Goal: Information Seeking & Learning: Learn about a topic

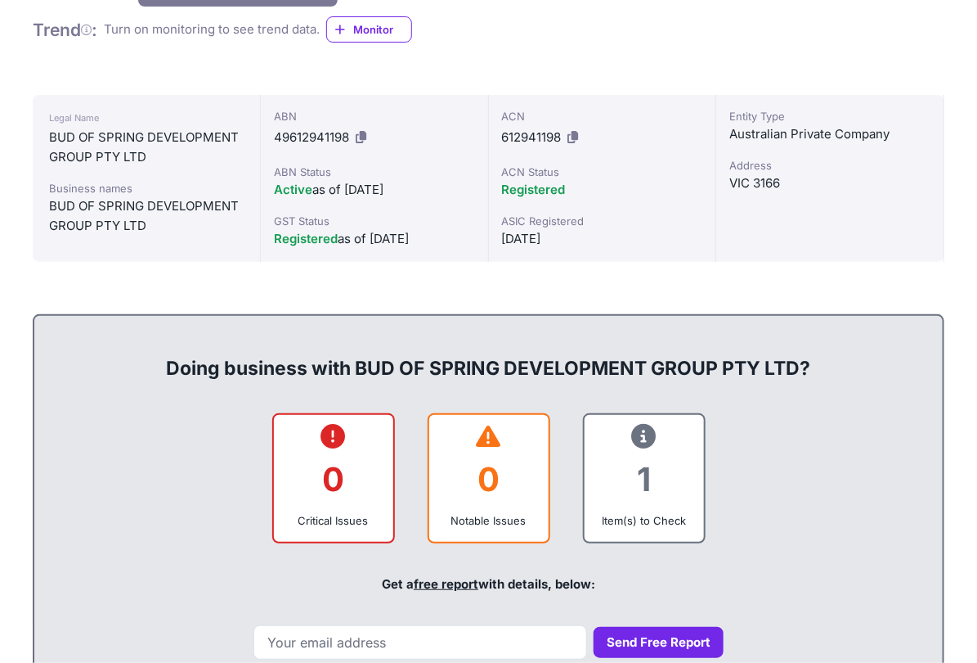
scroll to position [370, 0]
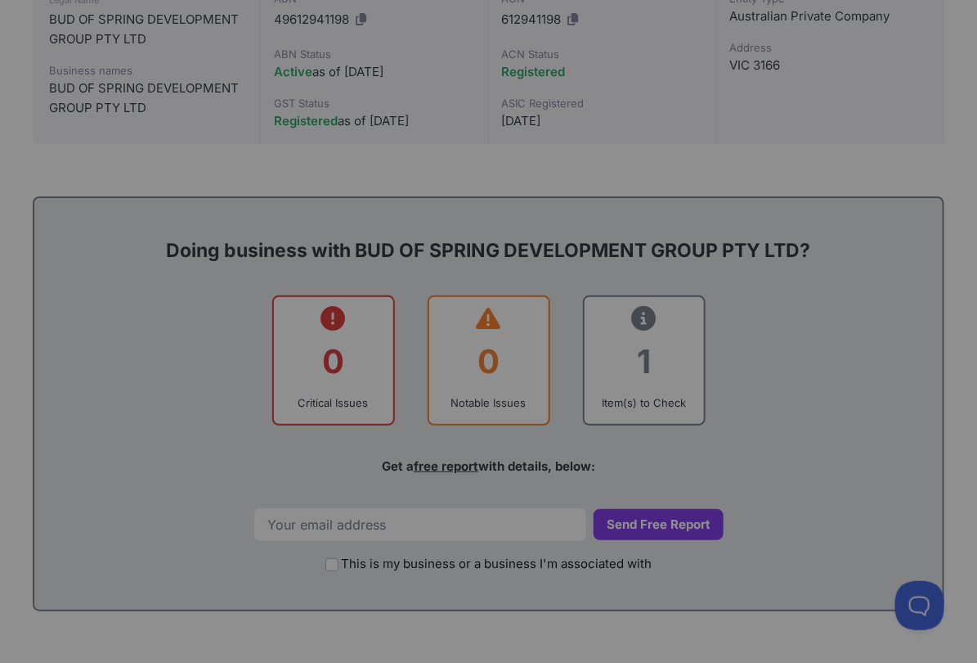
click at [431, 389] on div at bounding box center [488, 331] width 977 height 663
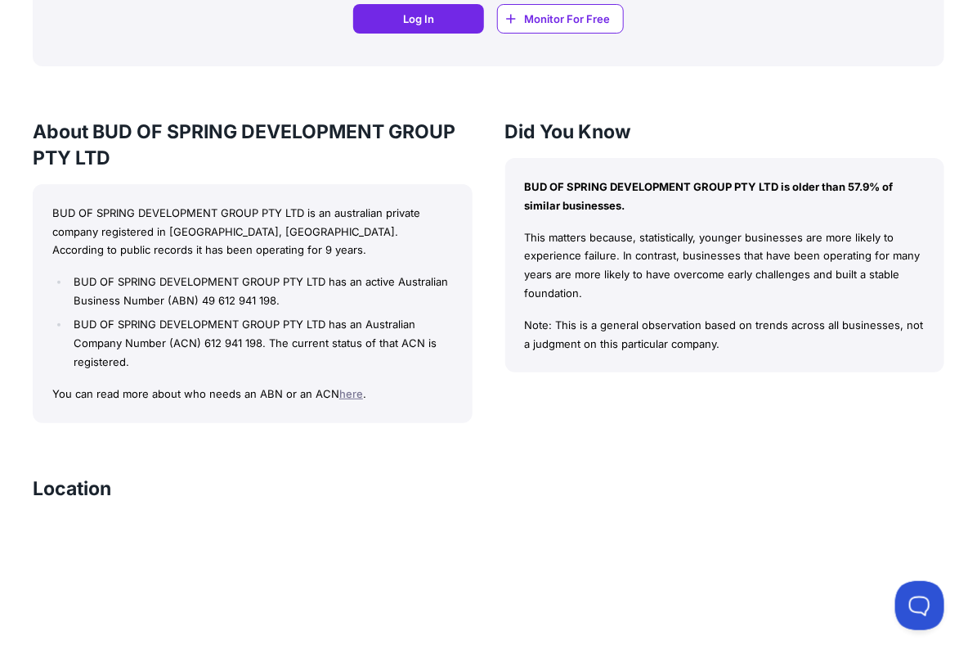
scroll to position [1390, 0]
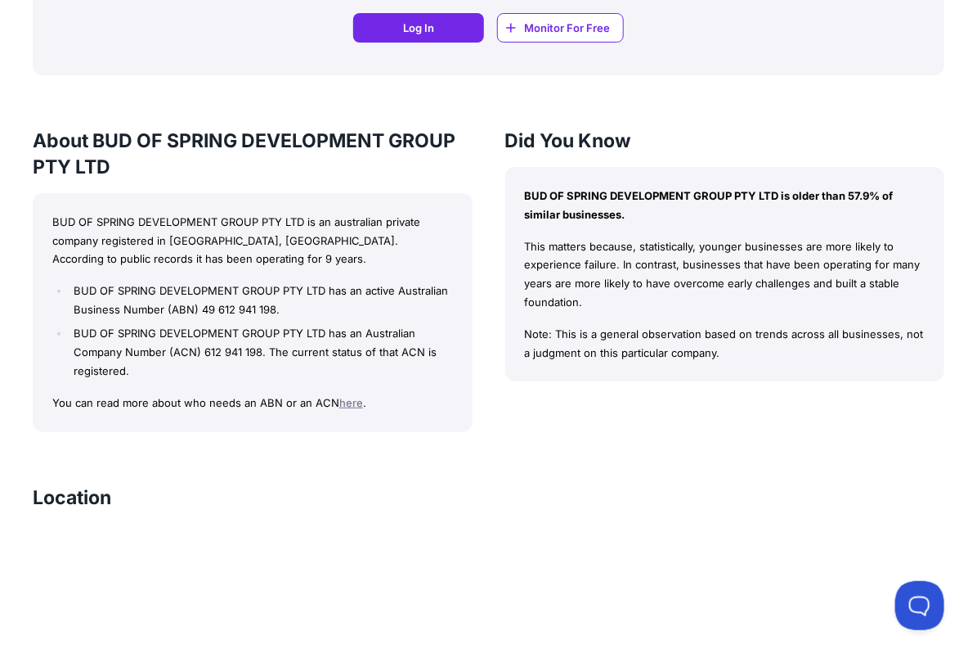
click at [380, 395] on p "You can read more about who needs an ABN or an ACN here ." at bounding box center [252, 402] width 401 height 19
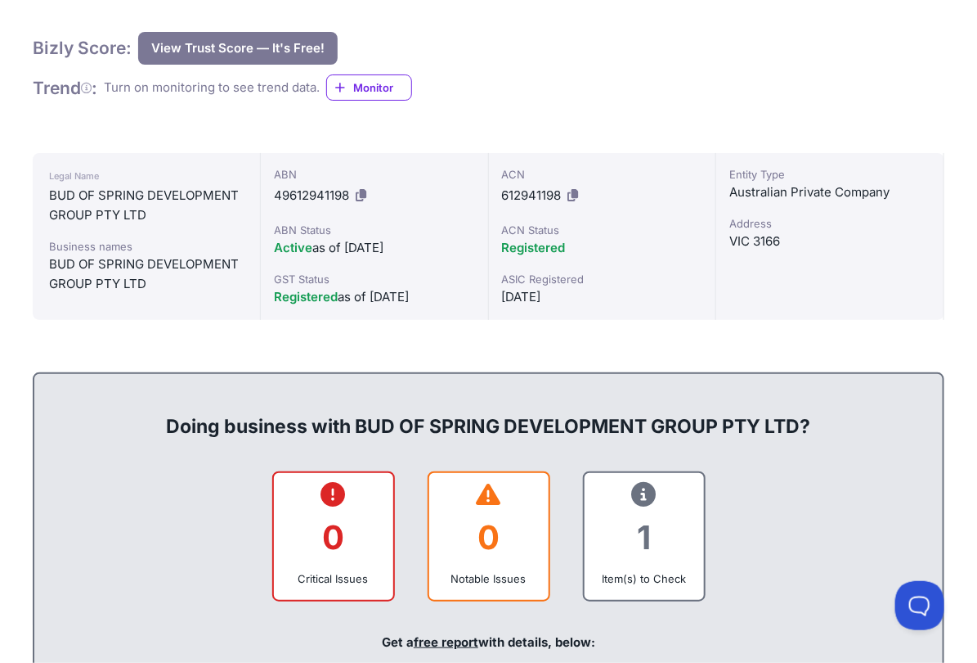
scroll to position [72, 0]
